Goal: Use online tool/utility: Utilize a website feature to perform a specific function

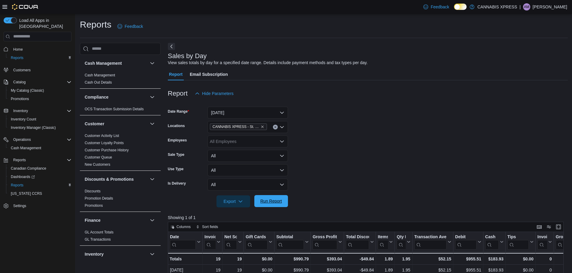
click at [280, 199] on span "Run Report" at bounding box center [271, 201] width 22 height 6
click at [270, 197] on span "Run Report" at bounding box center [271, 201] width 26 height 12
click at [264, 203] on span "Run Report" at bounding box center [271, 201] width 22 height 6
click at [276, 201] on span "Run Report" at bounding box center [271, 201] width 22 height 6
click at [277, 201] on span "Run Report" at bounding box center [271, 201] width 22 height 6
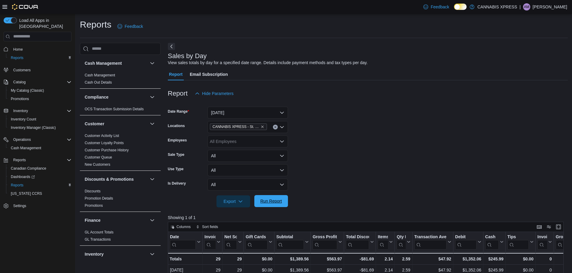
click at [276, 203] on span "Run Report" at bounding box center [271, 201] width 22 height 6
click at [272, 192] on div at bounding box center [368, 193] width 400 height 5
click at [272, 197] on span "Run Report" at bounding box center [271, 201] width 26 height 12
click at [281, 196] on div "Export Run Report" at bounding box center [228, 202] width 120 height 12
click at [273, 200] on span "Run Report" at bounding box center [271, 201] width 22 height 6
